Goal: Use online tool/utility: Utilize a website feature to perform a specific function

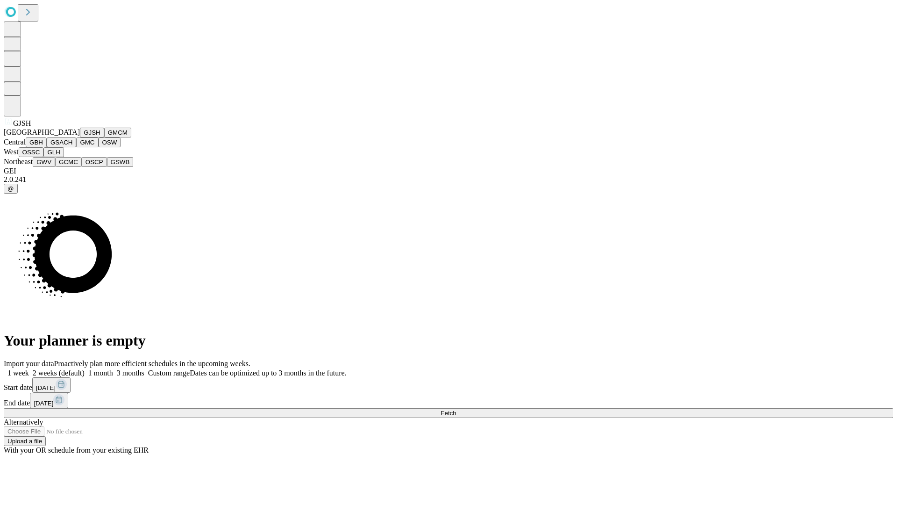
click at [80, 137] on button "GJSH" at bounding box center [92, 133] width 24 height 10
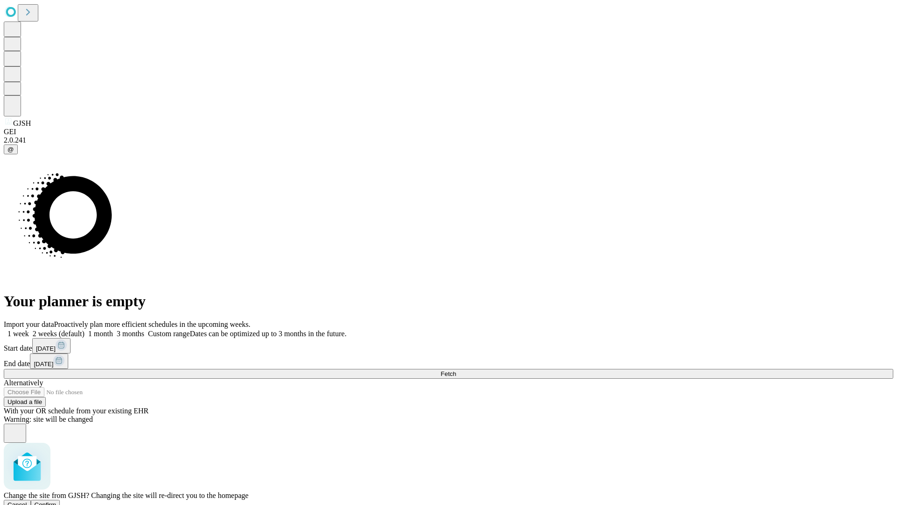
click at [57, 501] on span "Confirm" at bounding box center [46, 504] width 22 height 7
click at [113, 329] on label "1 month" at bounding box center [99, 333] width 29 height 8
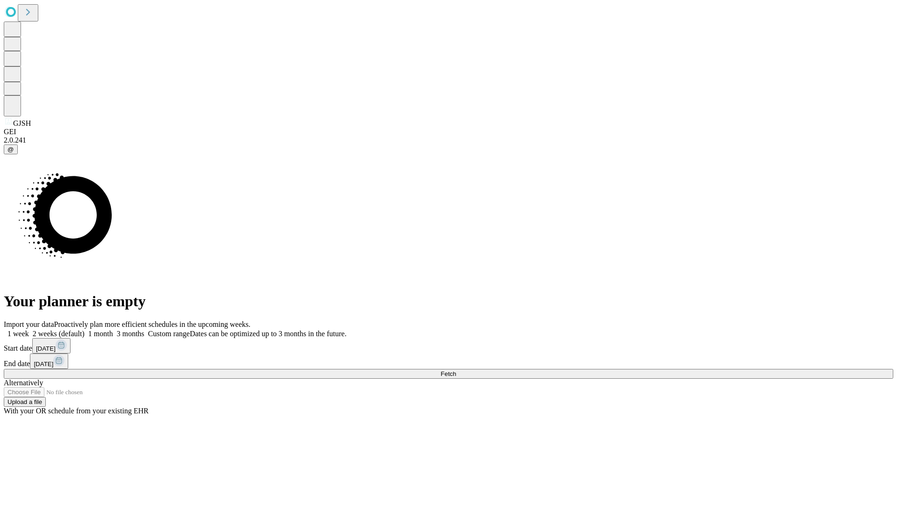
click at [456, 370] on span "Fetch" at bounding box center [448, 373] width 15 height 7
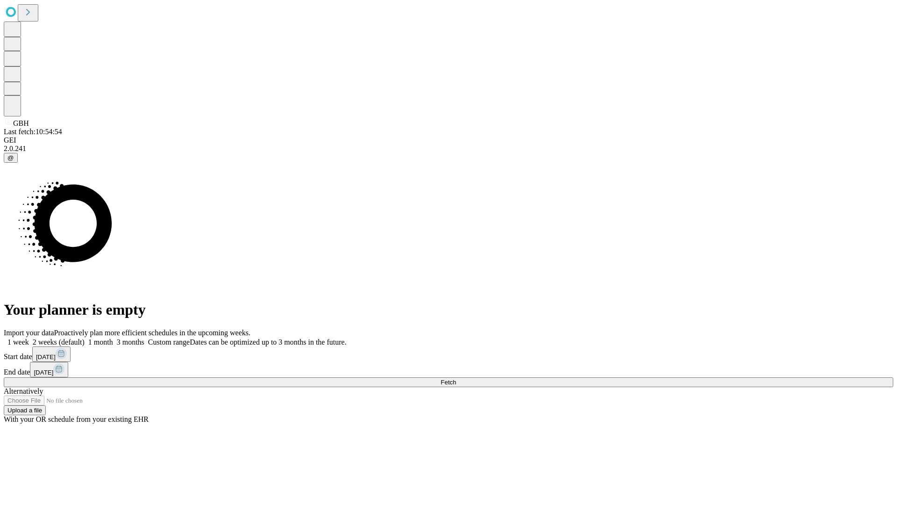
click at [113, 338] on label "1 month" at bounding box center [99, 342] width 29 height 8
click at [456, 379] on span "Fetch" at bounding box center [448, 382] width 15 height 7
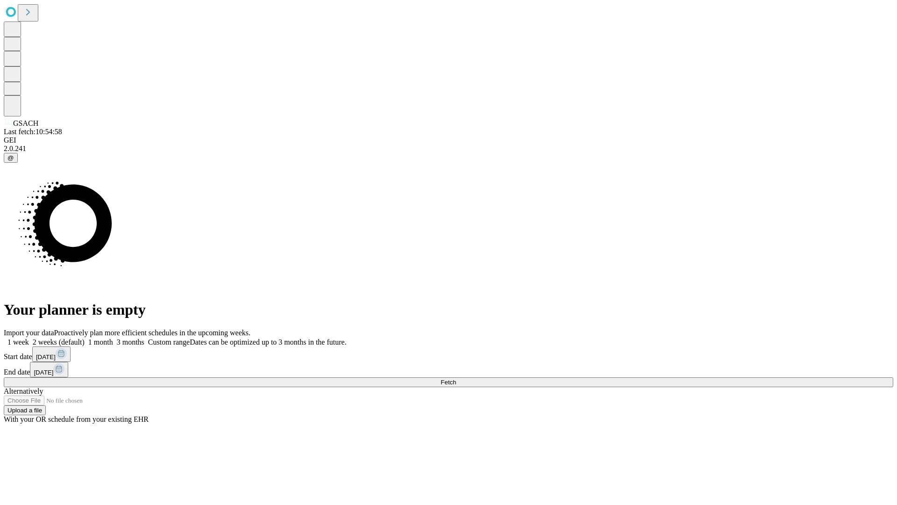
click at [113, 338] on label "1 month" at bounding box center [99, 342] width 29 height 8
click at [456, 379] on span "Fetch" at bounding box center [448, 382] width 15 height 7
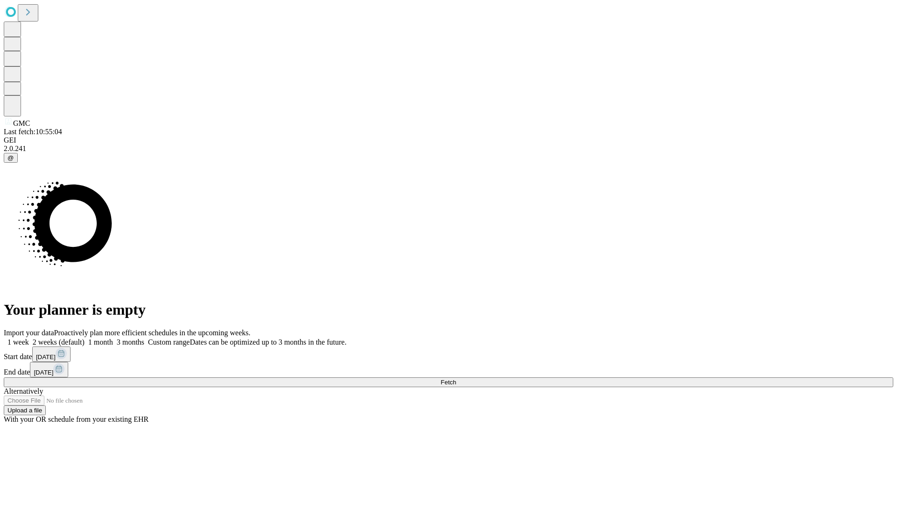
click at [113, 338] on label "1 month" at bounding box center [99, 342] width 29 height 8
click at [456, 379] on span "Fetch" at bounding box center [448, 382] width 15 height 7
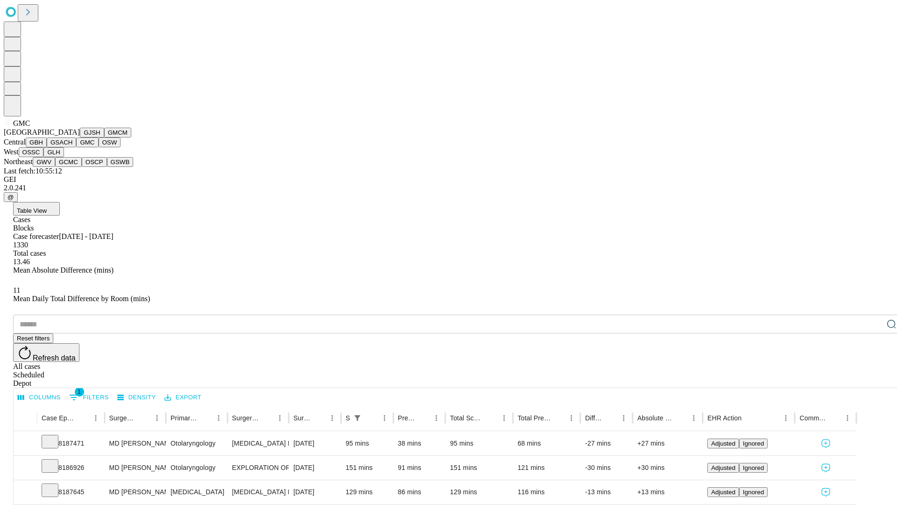
click at [99, 147] on button "OSW" at bounding box center [110, 142] width 22 height 10
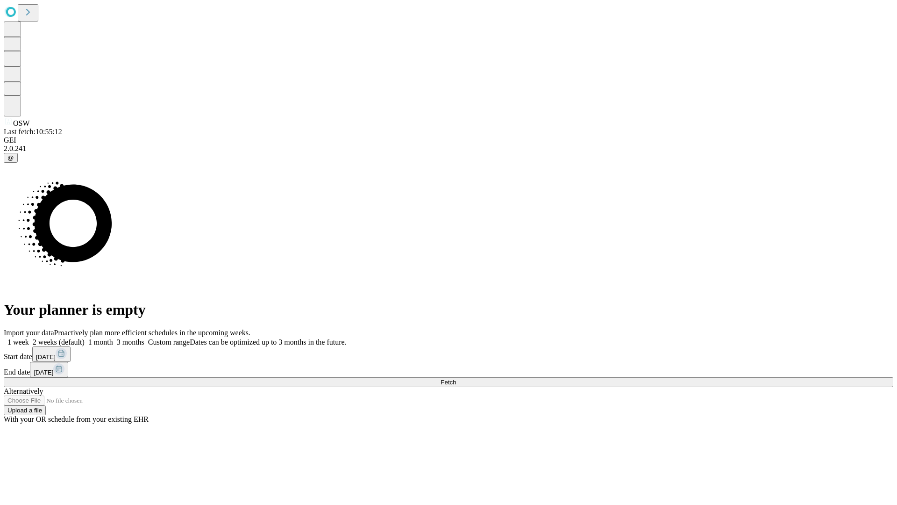
click at [113, 338] on label "1 month" at bounding box center [99, 342] width 29 height 8
click at [456, 379] on span "Fetch" at bounding box center [448, 382] width 15 height 7
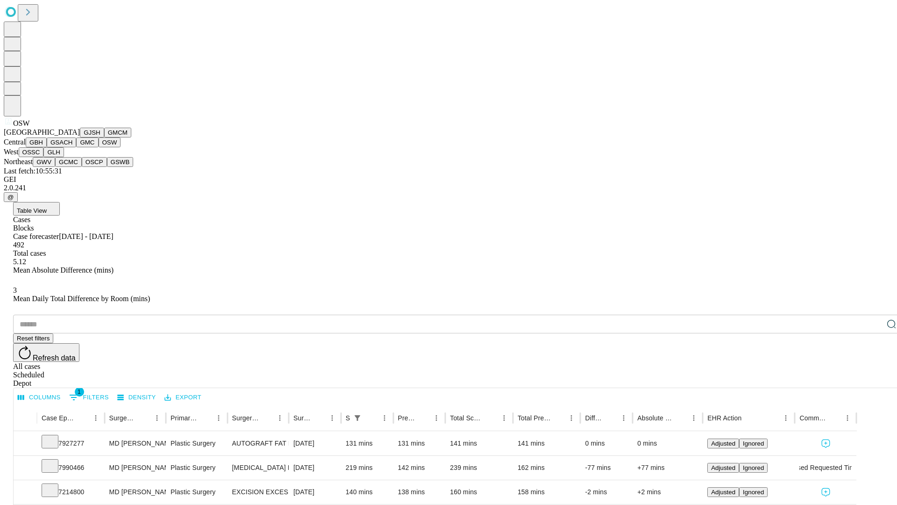
click at [44, 157] on button "OSSC" at bounding box center [31, 152] width 25 height 10
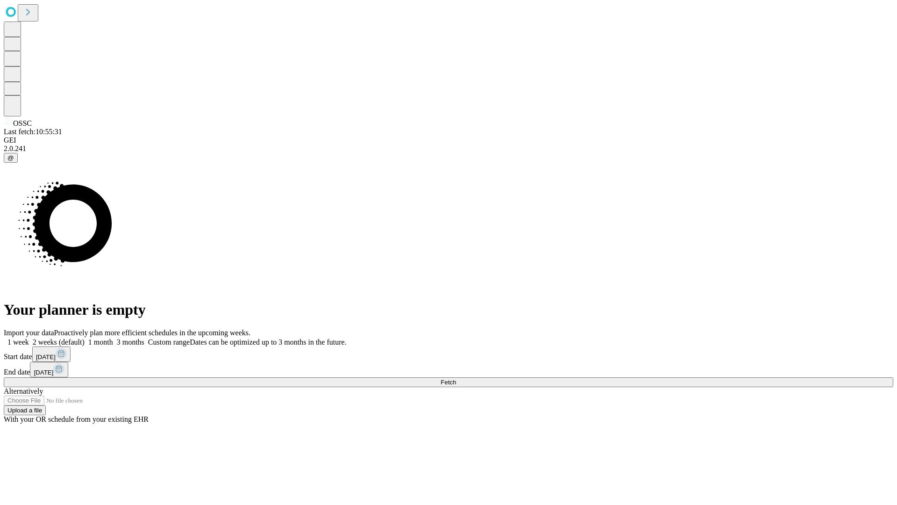
click at [113, 338] on label "1 month" at bounding box center [99, 342] width 29 height 8
click at [456, 379] on span "Fetch" at bounding box center [448, 382] width 15 height 7
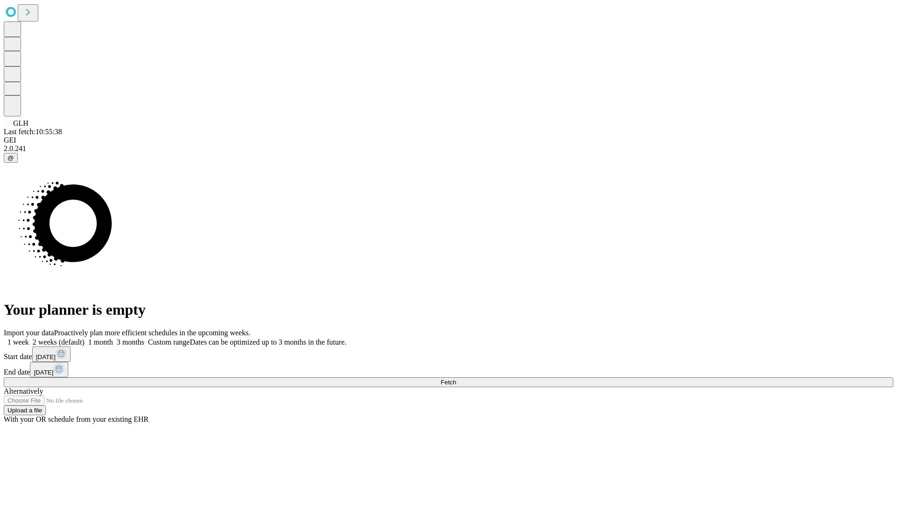
click at [456, 379] on span "Fetch" at bounding box center [448, 382] width 15 height 7
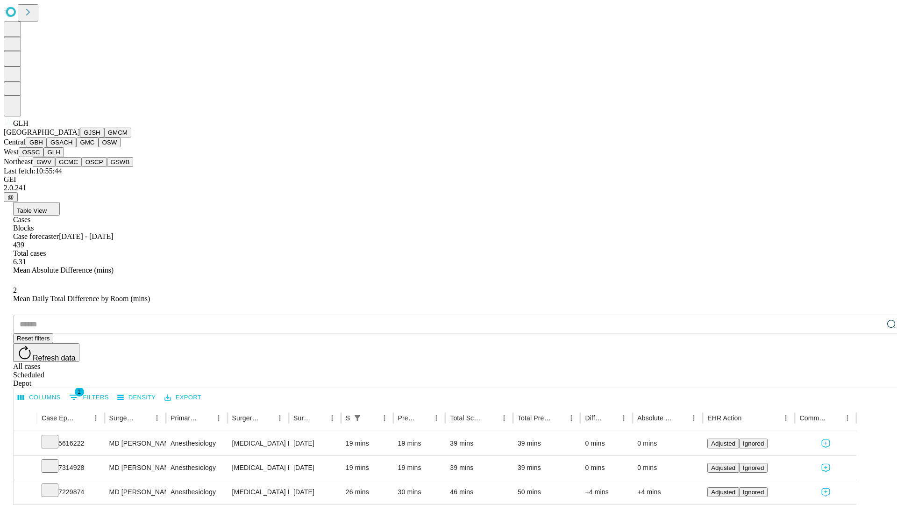
click at [55, 167] on button "GWV" at bounding box center [44, 162] width 22 height 10
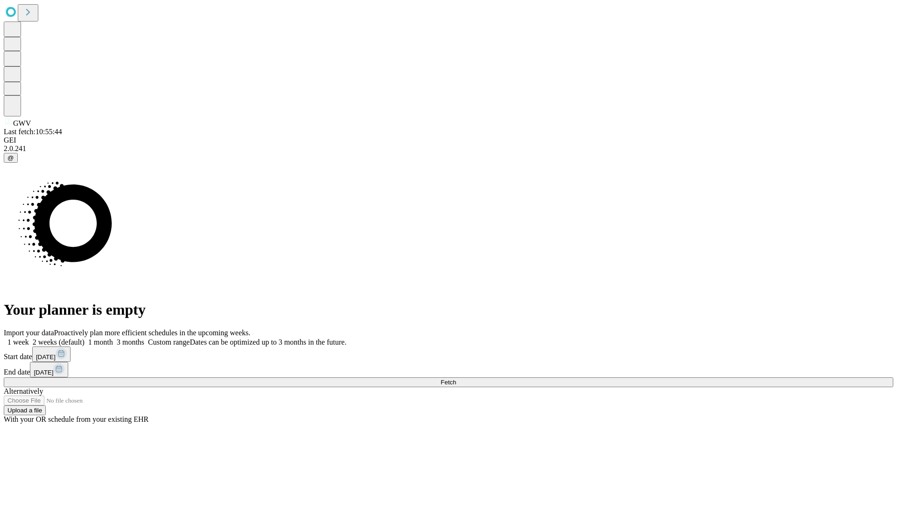
click at [113, 338] on label "1 month" at bounding box center [99, 342] width 29 height 8
click at [456, 379] on span "Fetch" at bounding box center [448, 382] width 15 height 7
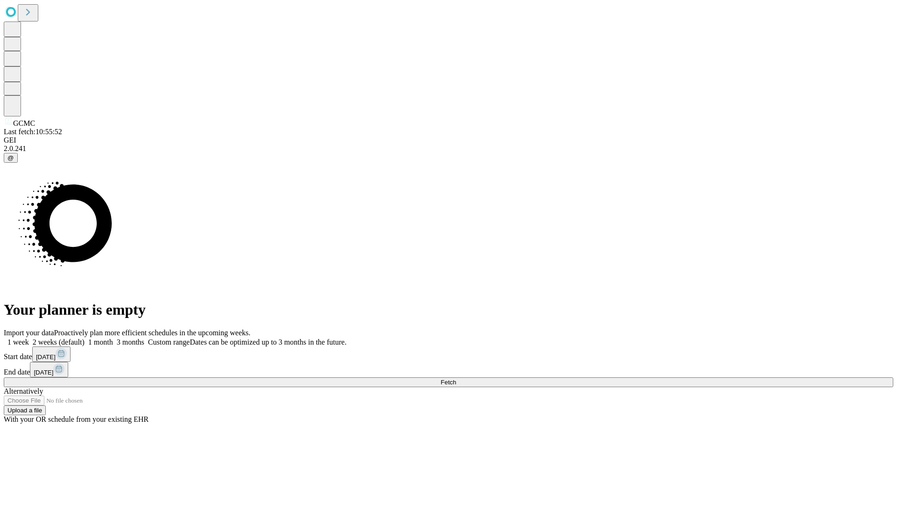
click at [456, 379] on span "Fetch" at bounding box center [448, 382] width 15 height 7
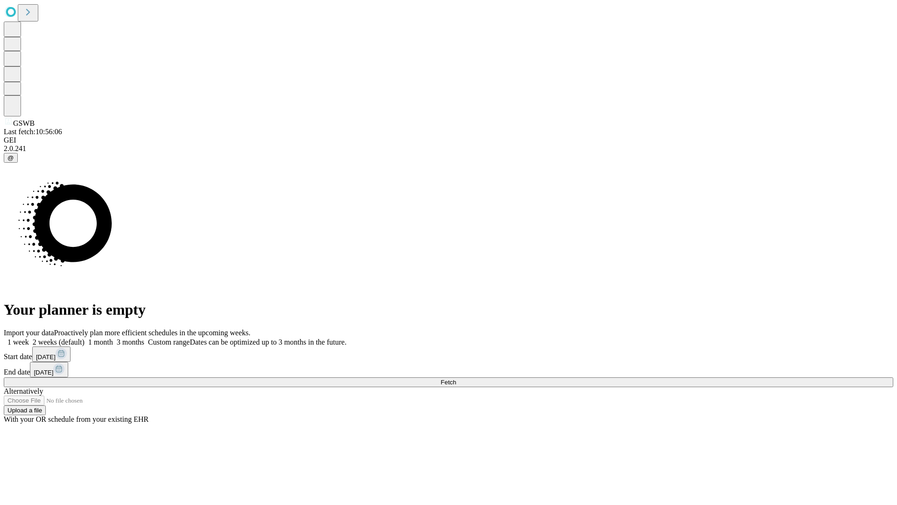
click at [113, 338] on label "1 month" at bounding box center [99, 342] width 29 height 8
click at [456, 379] on span "Fetch" at bounding box center [448, 382] width 15 height 7
